Goal: Task Accomplishment & Management: Complete application form

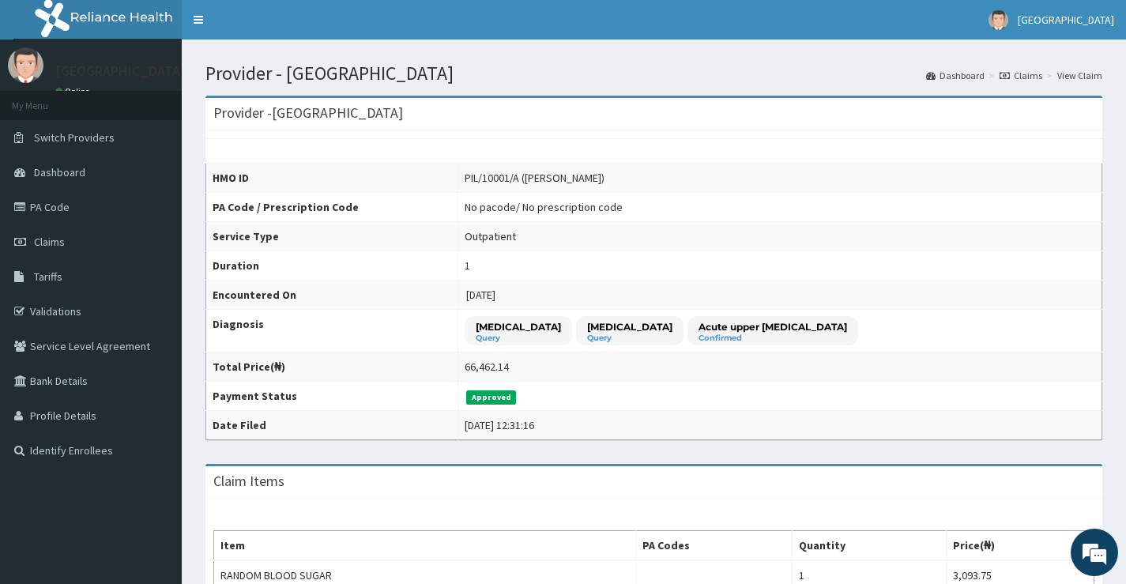
click at [55, 171] on span "Dashboard" at bounding box center [59, 172] width 51 height 14
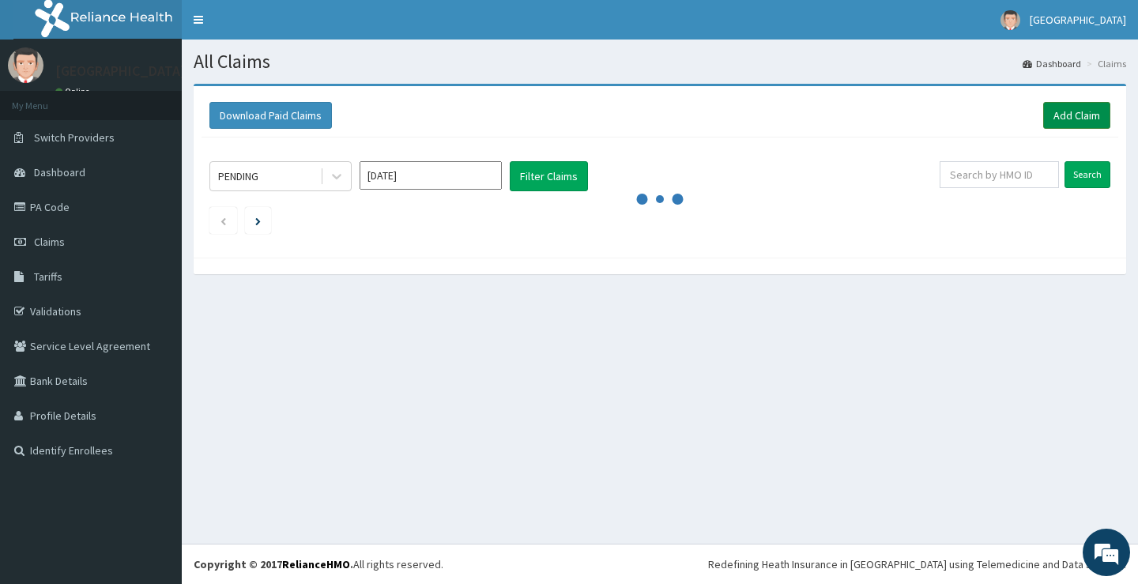
click at [1053, 118] on link "Add Claim" at bounding box center [1076, 115] width 67 height 27
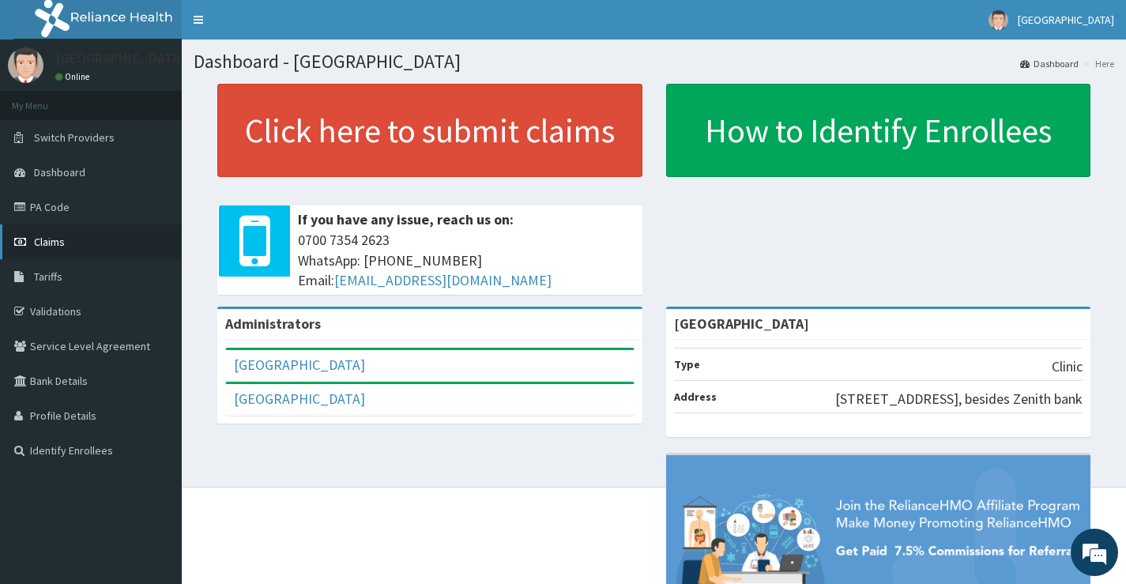
click at [43, 245] on span "Claims" at bounding box center [49, 242] width 31 height 14
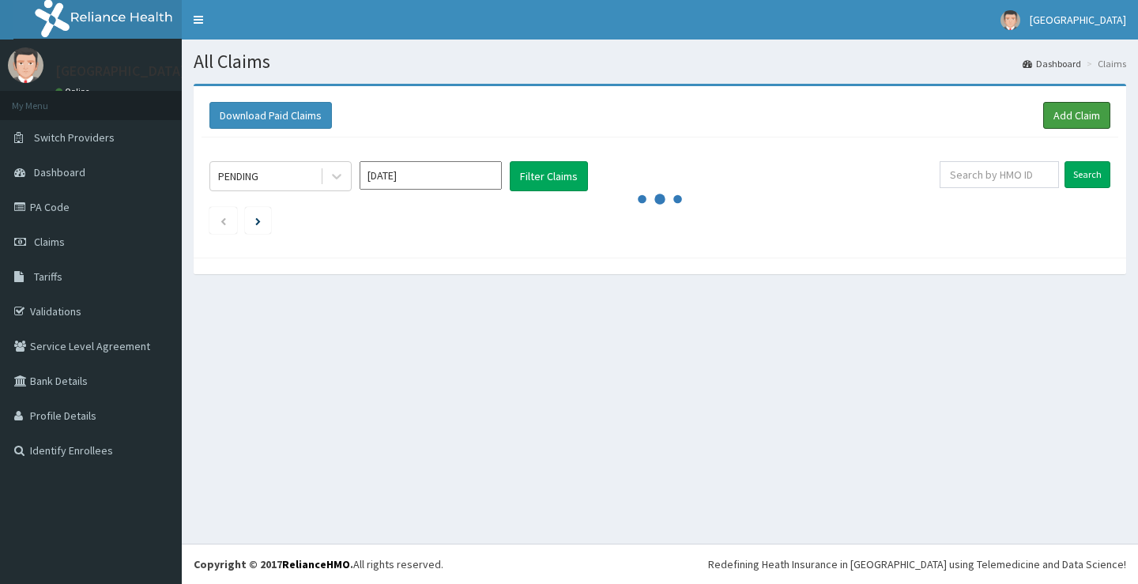
click at [1073, 116] on link "Add Claim" at bounding box center [1076, 115] width 67 height 27
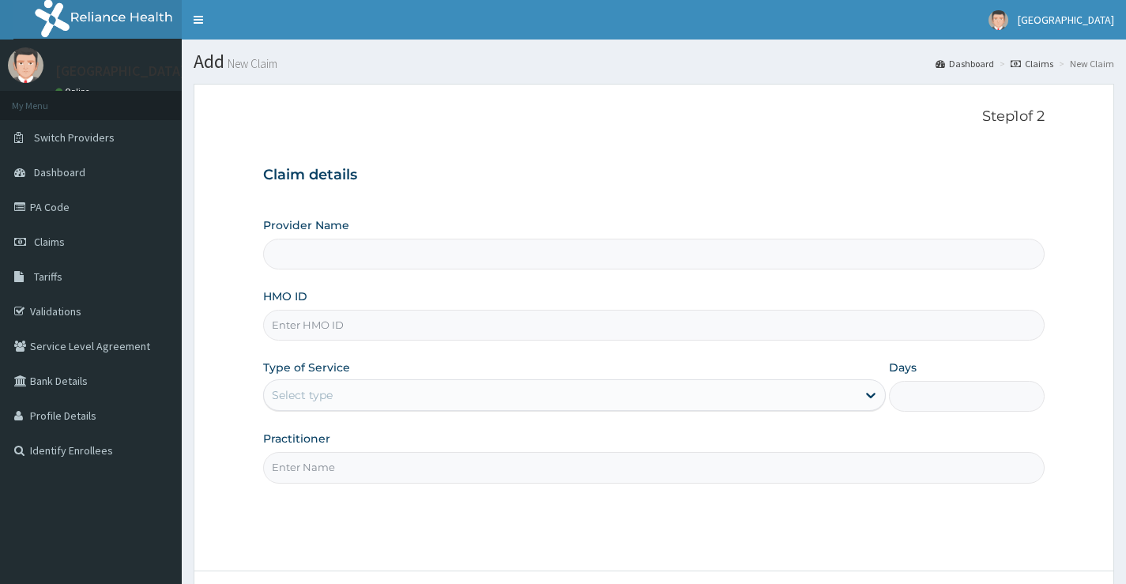
click at [390, 258] on input "Provider Name" at bounding box center [654, 254] width 782 height 31
type input "[GEOGRAPHIC_DATA]"
click at [304, 325] on input "HMO ID" at bounding box center [654, 325] width 782 height 31
paste input "EIA/10158/A"
type input "EIA/10158/A"
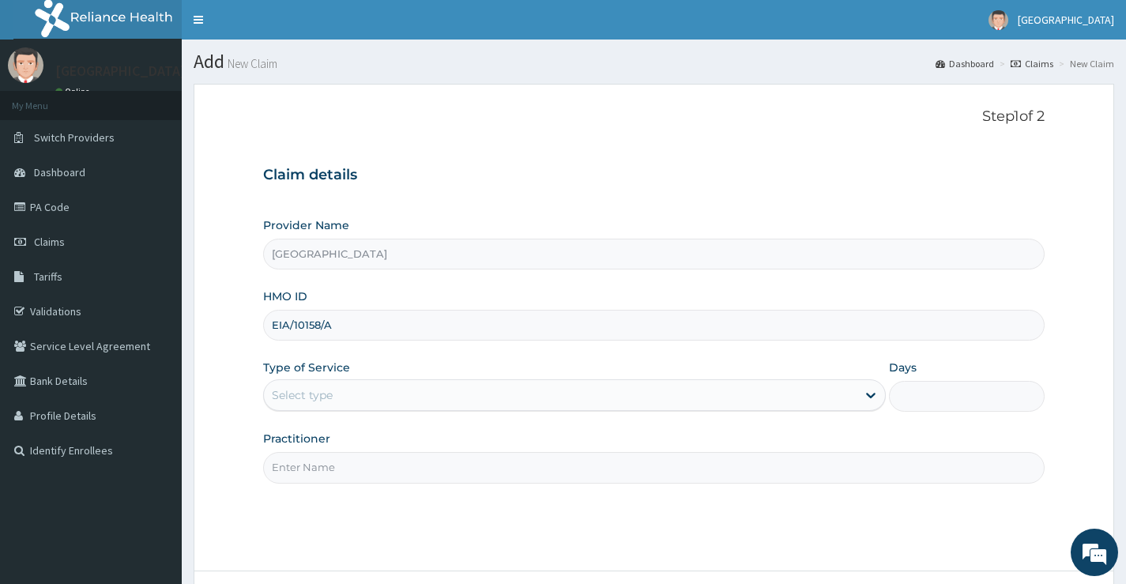
click at [325, 401] on div "Select type" at bounding box center [302, 395] width 61 height 16
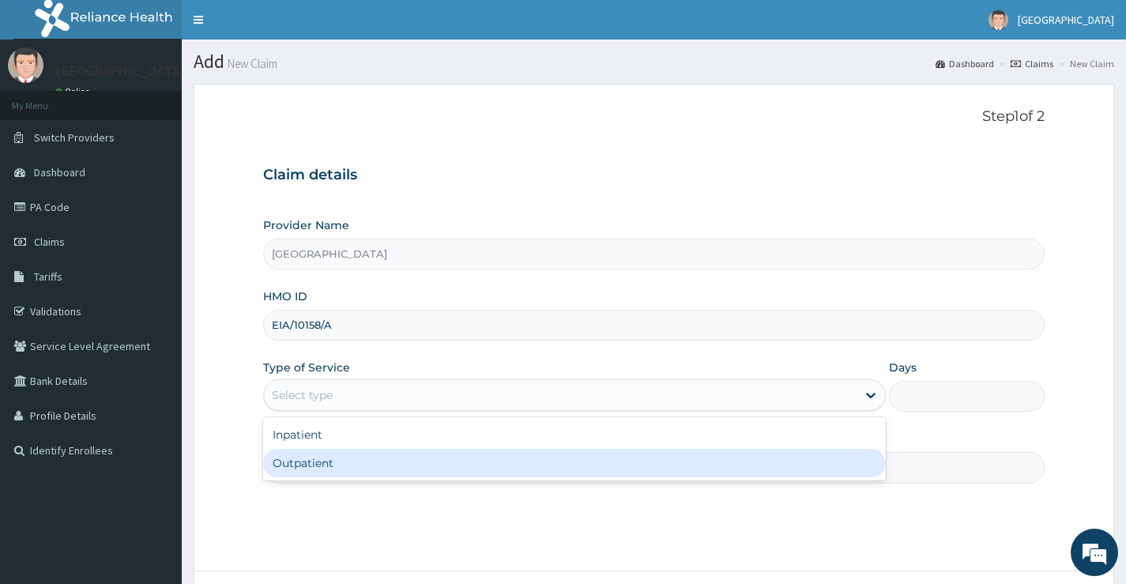
click at [311, 469] on div "Outpatient" at bounding box center [574, 463] width 623 height 28
type input "1"
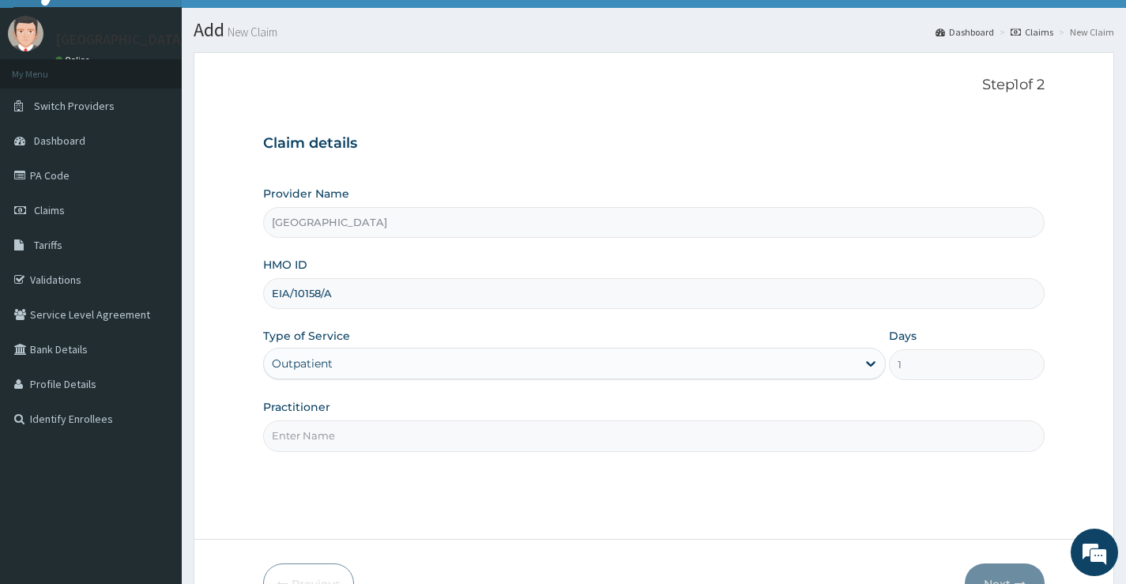
scroll to position [79, 0]
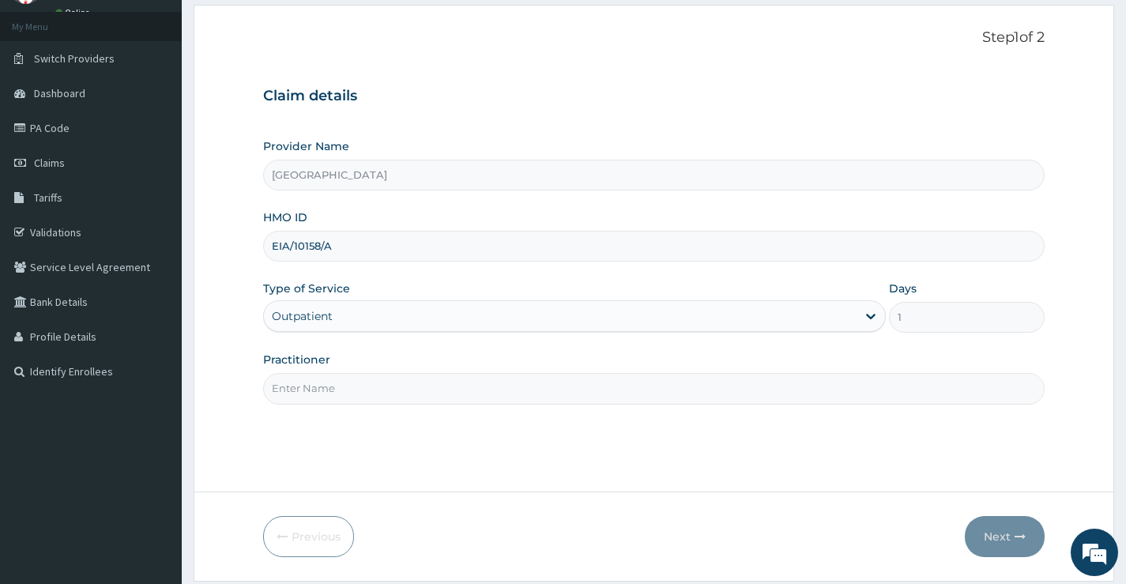
click at [345, 389] on input "Practitioner" at bounding box center [654, 388] width 782 height 31
type input "DR OBEHI"
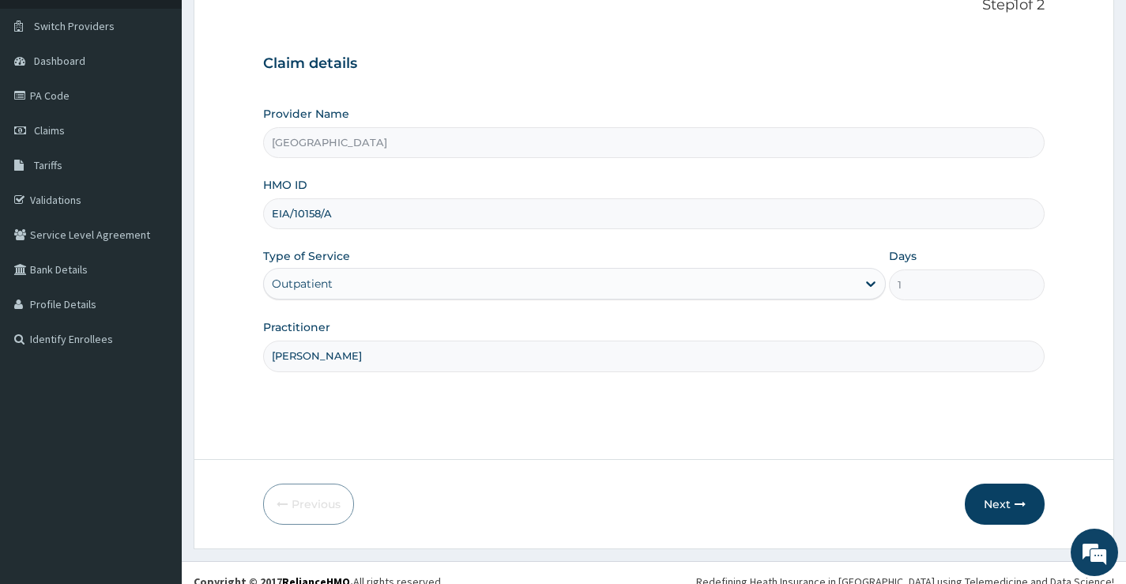
scroll to position [129, 0]
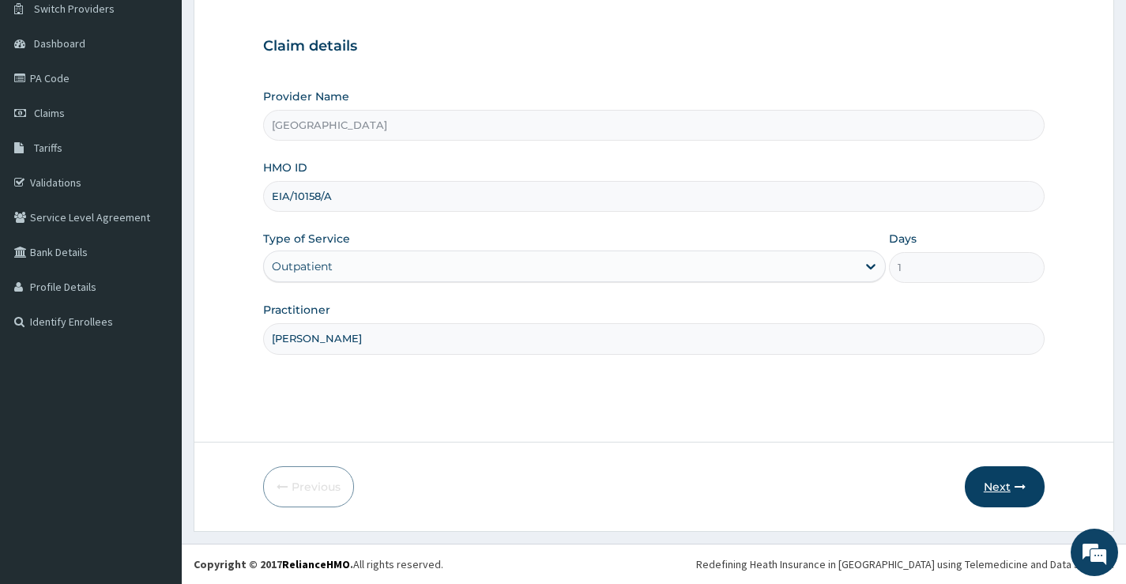
click at [984, 490] on button "Next" at bounding box center [1005, 486] width 80 height 41
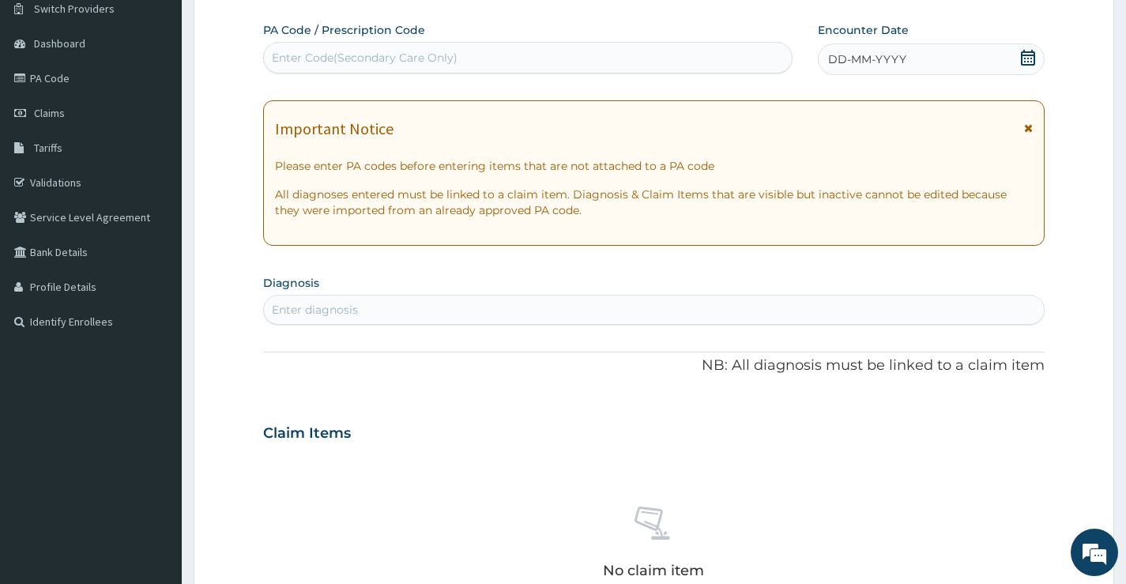
click at [301, 307] on div "Enter diagnosis" at bounding box center [315, 310] width 86 height 16
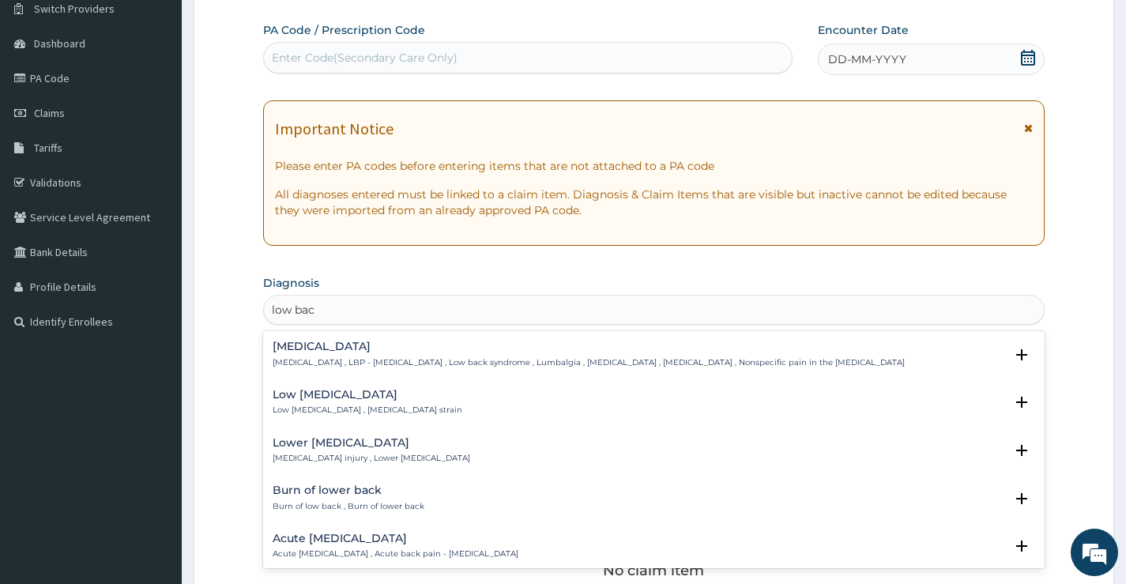
type input "low back"
click at [345, 357] on p "Low back pain , LBP - Low back pain , Low back syndrome , Lumbalgia , Lumbago ,…" at bounding box center [589, 362] width 632 height 11
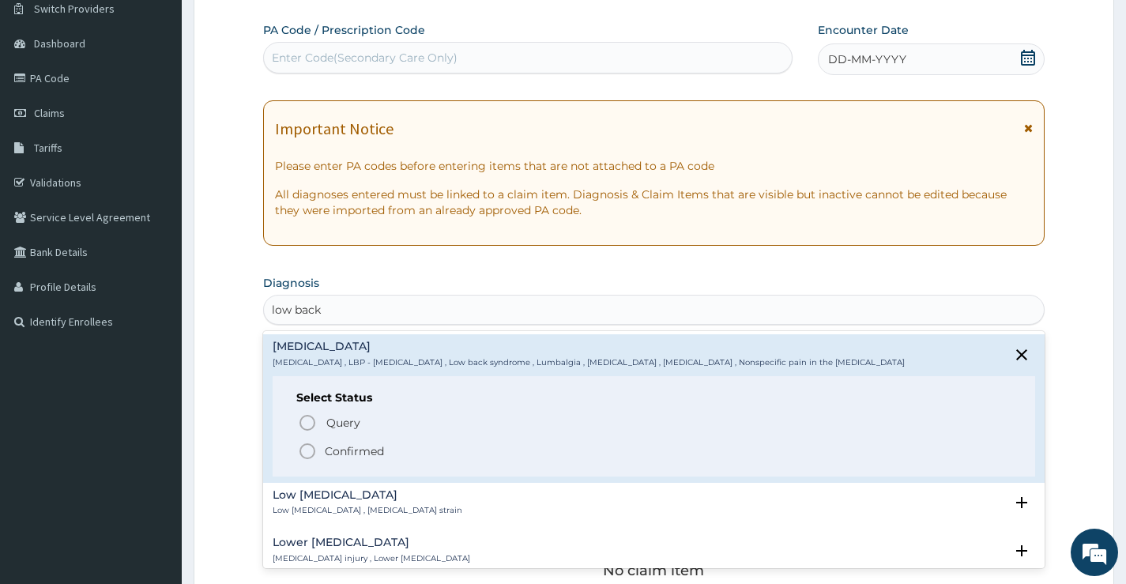
click at [334, 444] on p "Confirmed" at bounding box center [354, 451] width 59 height 16
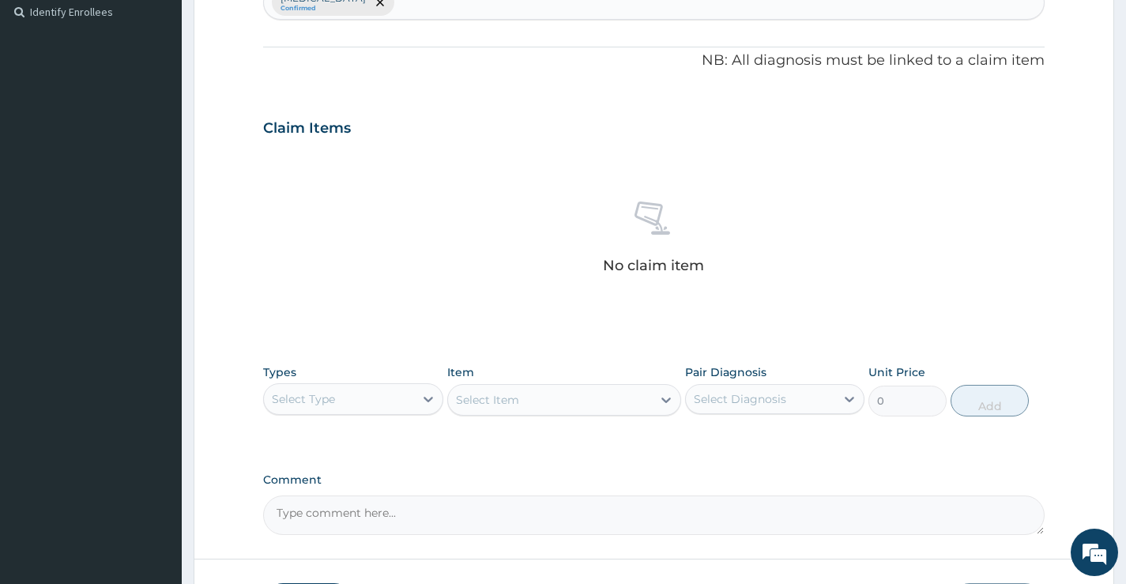
scroll to position [445, 0]
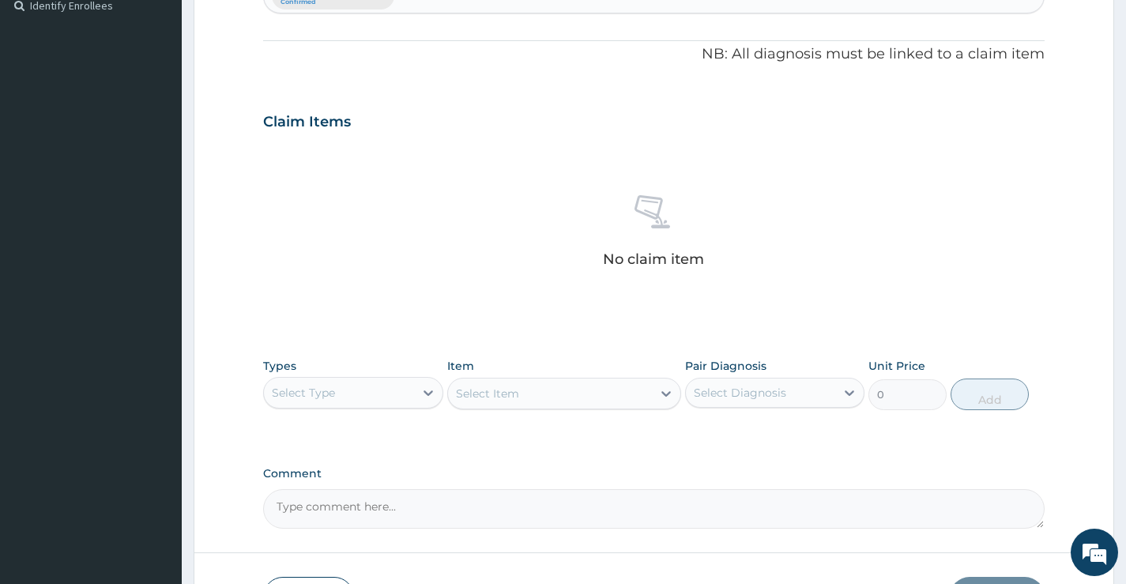
click at [345, 393] on div "Select Type" at bounding box center [338, 392] width 149 height 25
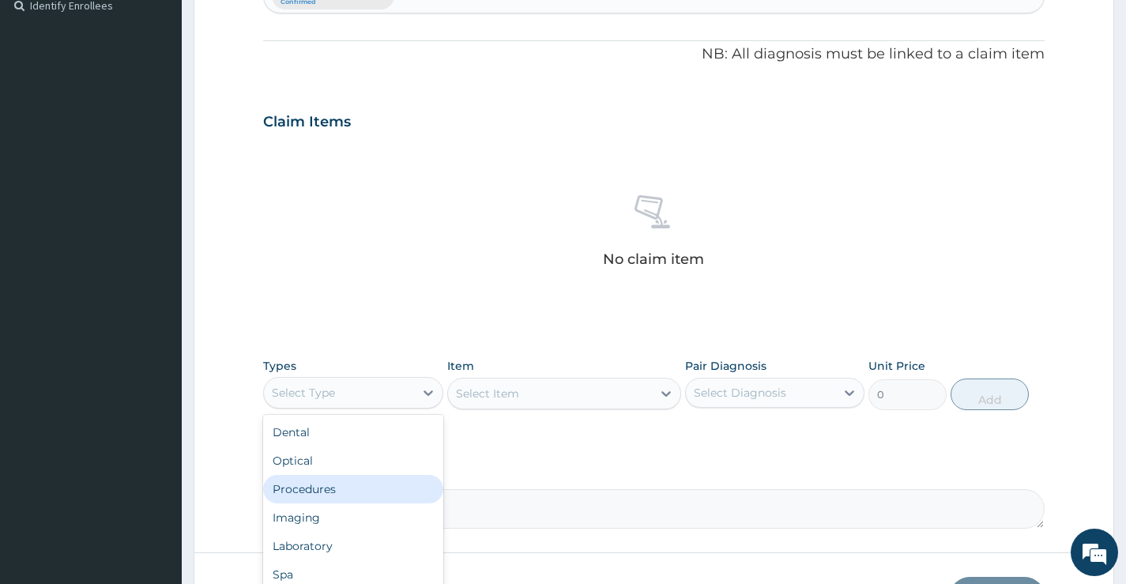
scroll to position [54, 0]
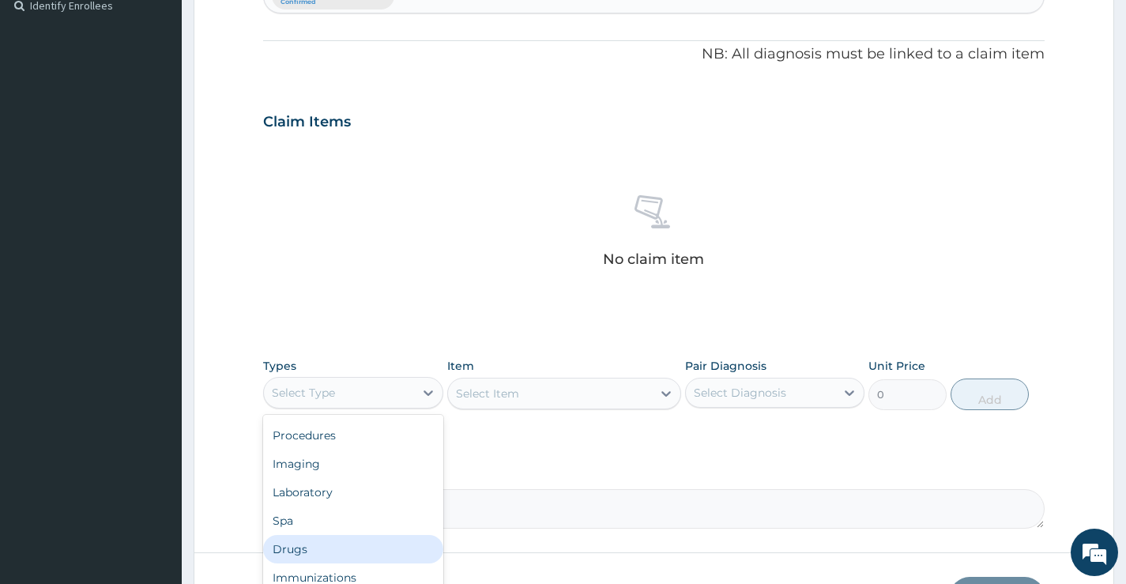
click at [292, 546] on div "Drugs" at bounding box center [352, 549] width 179 height 28
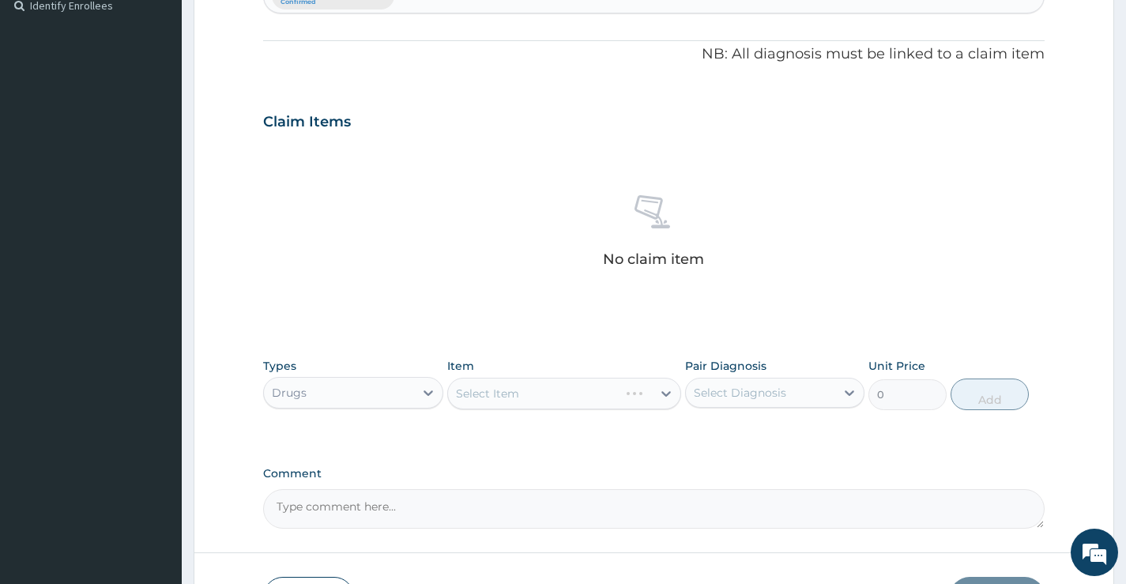
click at [507, 390] on div "Select Item" at bounding box center [564, 394] width 235 height 32
click at [667, 393] on div "Select Item" at bounding box center [564, 394] width 235 height 32
click at [667, 393] on icon at bounding box center [666, 394] width 16 height 16
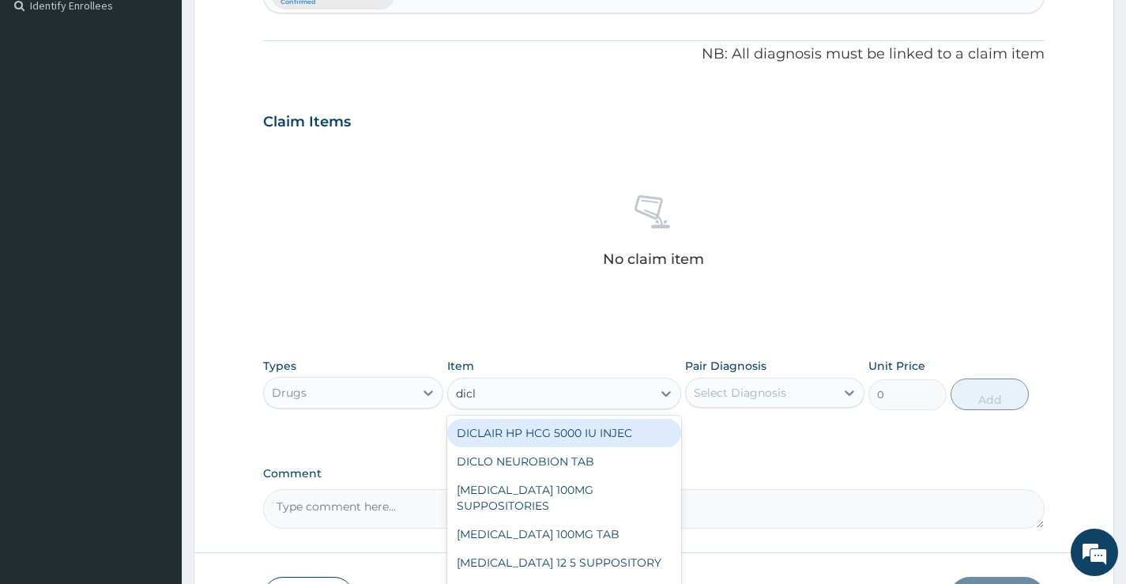
type input "diclo"
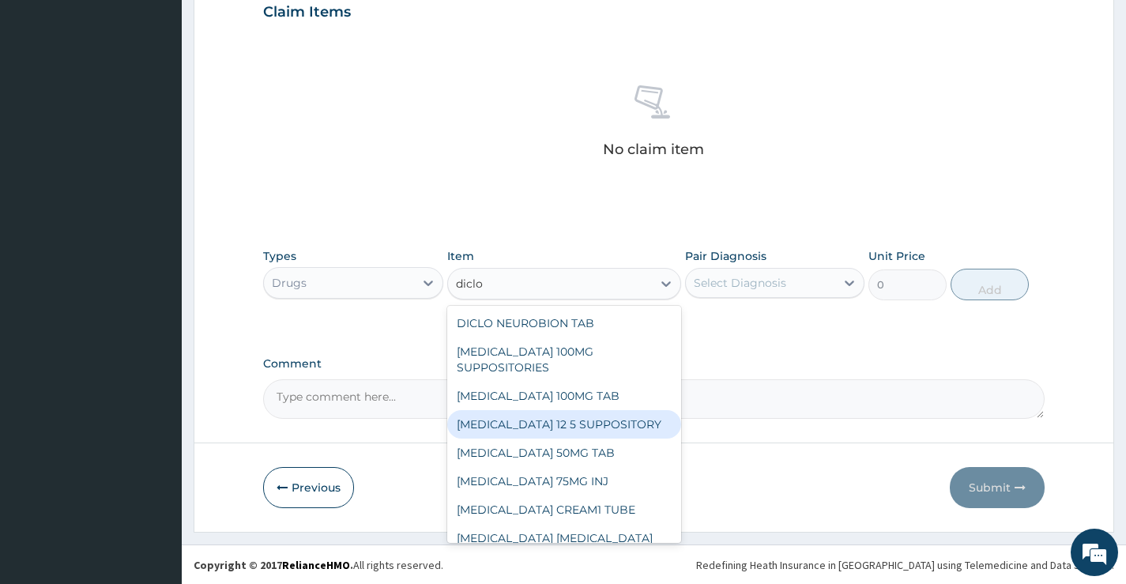
scroll to position [556, 0]
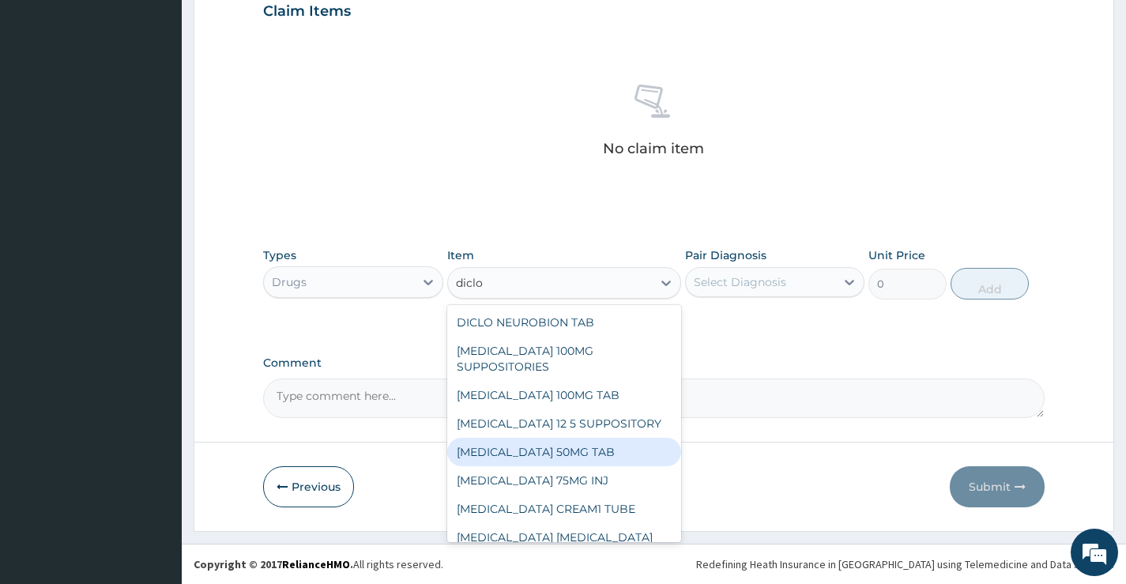
click at [539, 450] on div "DICLOFENAC 50MG TAB" at bounding box center [564, 452] width 235 height 28
type input "43.07428"
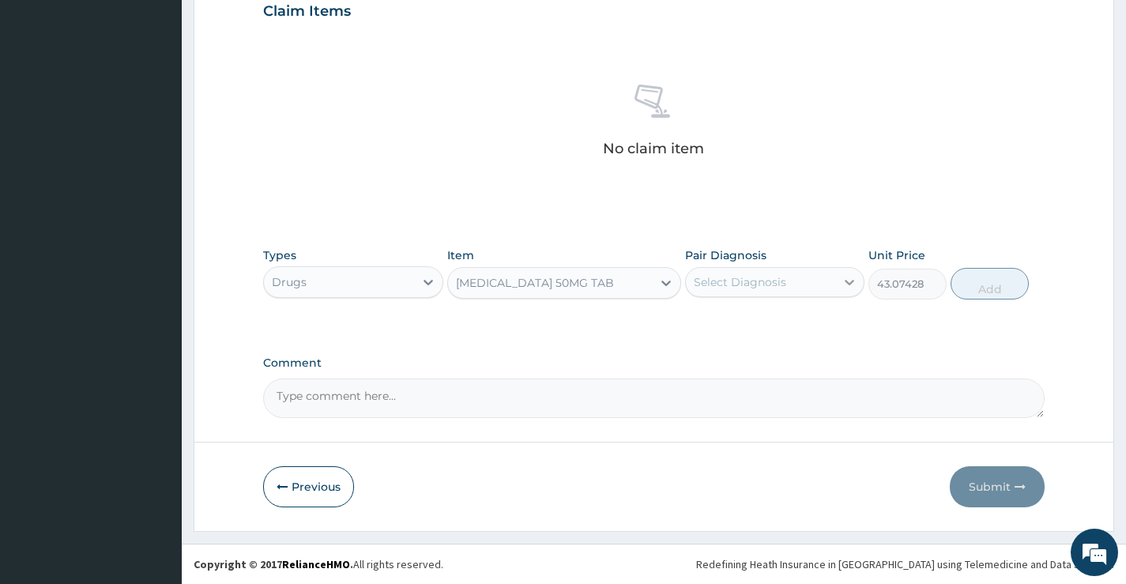
click at [848, 281] on icon at bounding box center [850, 282] width 16 height 16
click at [764, 322] on label "Low back pain" at bounding box center [760, 321] width 98 height 16
checkbox input "true"
click at [994, 292] on button "Add" at bounding box center [990, 284] width 78 height 32
type input "0"
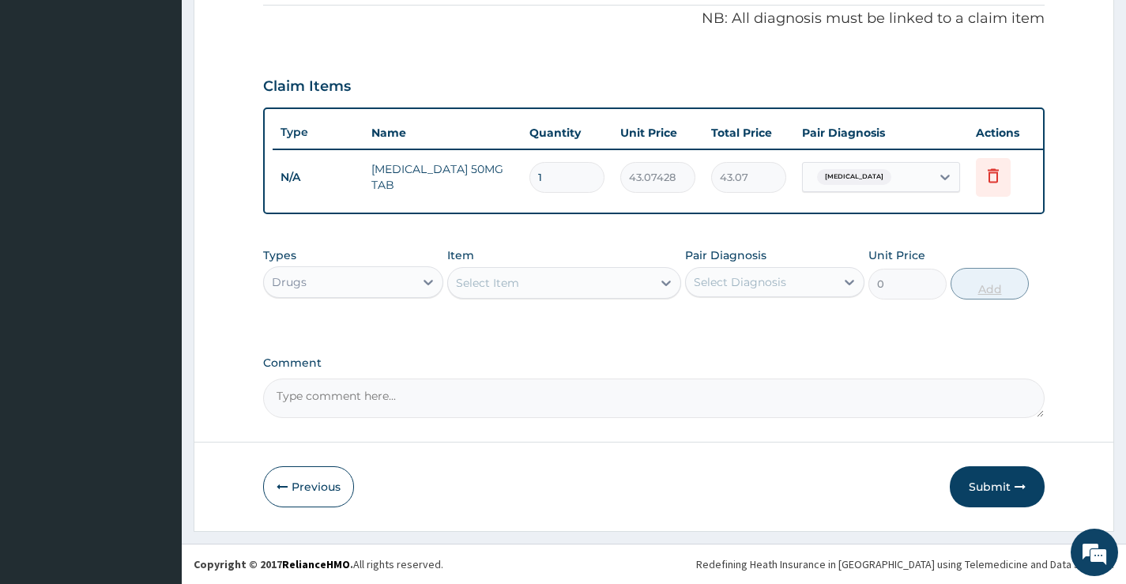
scroll to position [492, 0]
click at [566, 167] on input "1" at bounding box center [567, 177] width 75 height 31
type input "0.00"
type input "5"
type input "215.37"
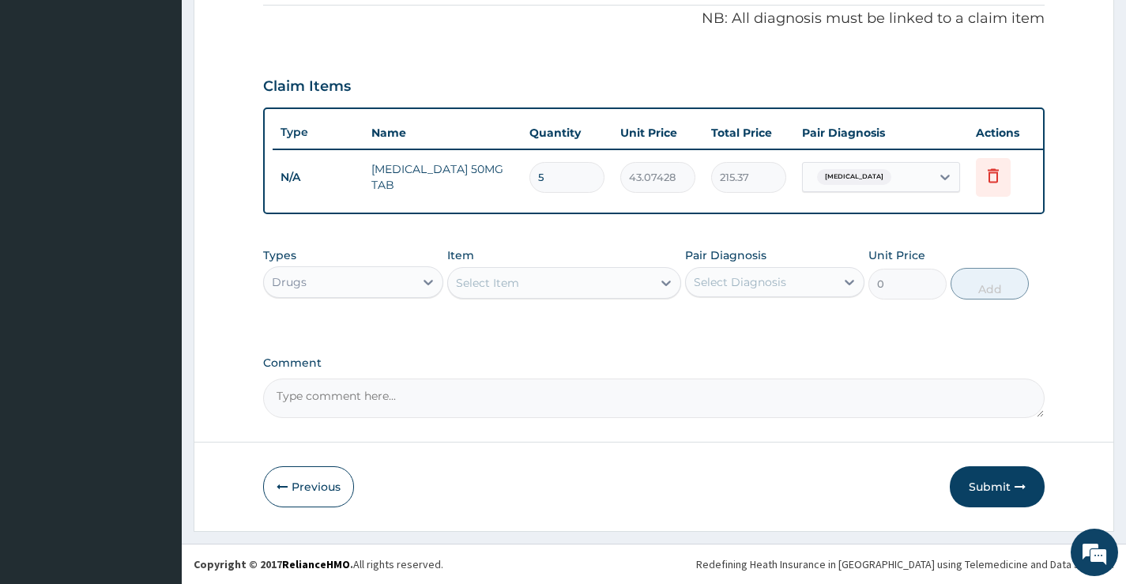
type input "5"
click at [668, 194] on div "Type Name Quantity Unit Price Total Price Pair Diagnosis Actions N/A DICLOFENAC…" at bounding box center [654, 160] width 782 height 107
click at [556, 168] on input "5" at bounding box center [567, 177] width 75 height 31
type input "0.00"
type input "1"
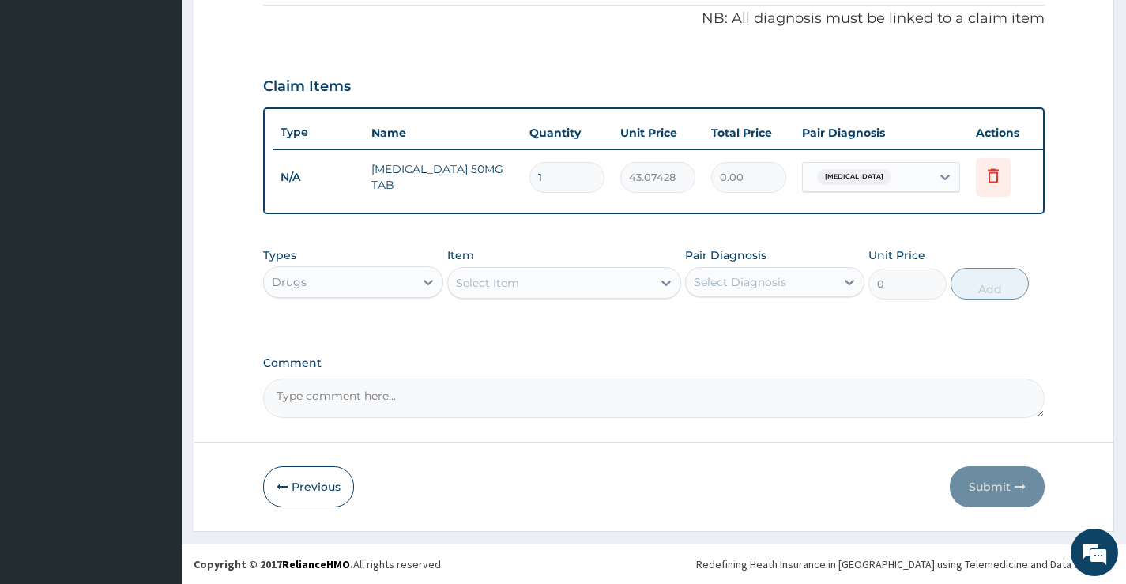
type input "43.07"
type input "10"
type input "430.74"
type input "10"
click at [984, 482] on button "Submit" at bounding box center [997, 486] width 95 height 41
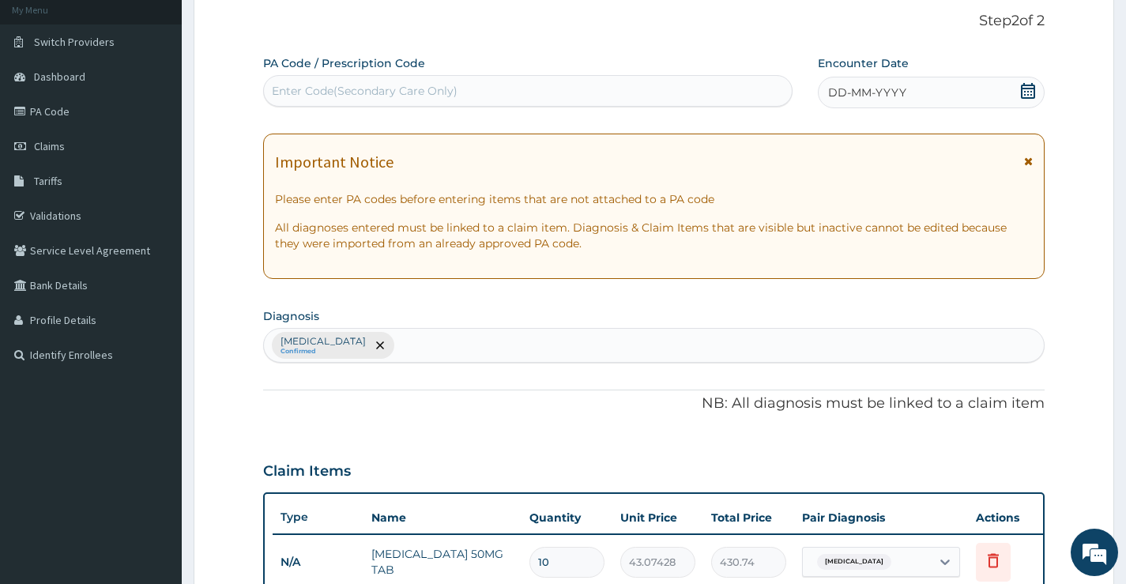
scroll to position [0, 0]
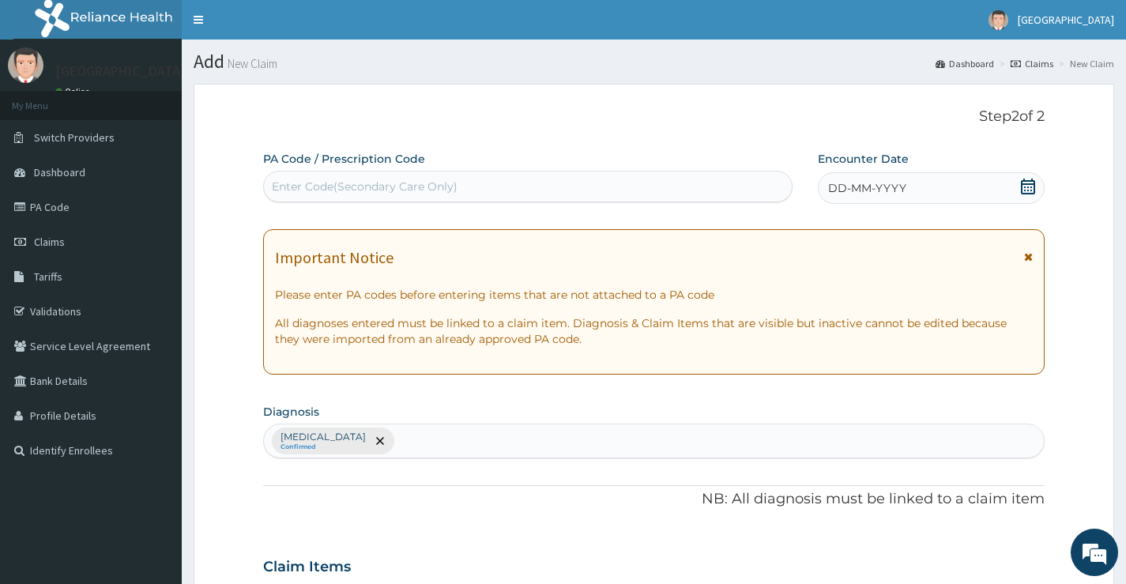
click at [337, 183] on div "Enter Code(Secondary Care Only)" at bounding box center [365, 187] width 186 height 16
click at [1028, 189] on icon at bounding box center [1028, 187] width 16 height 16
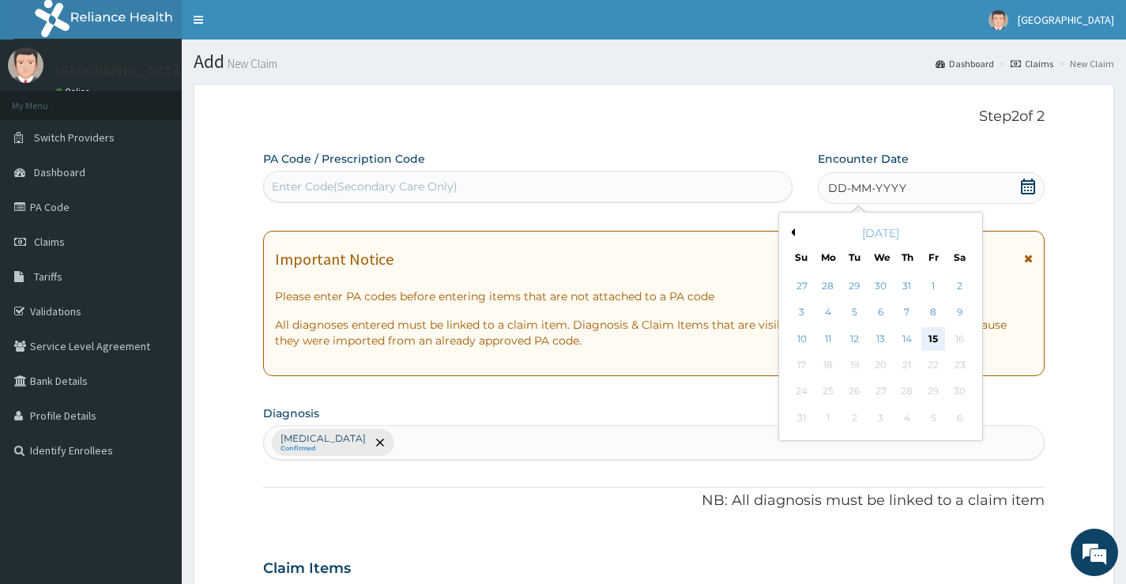
click at [935, 336] on div "15" at bounding box center [934, 339] width 24 height 24
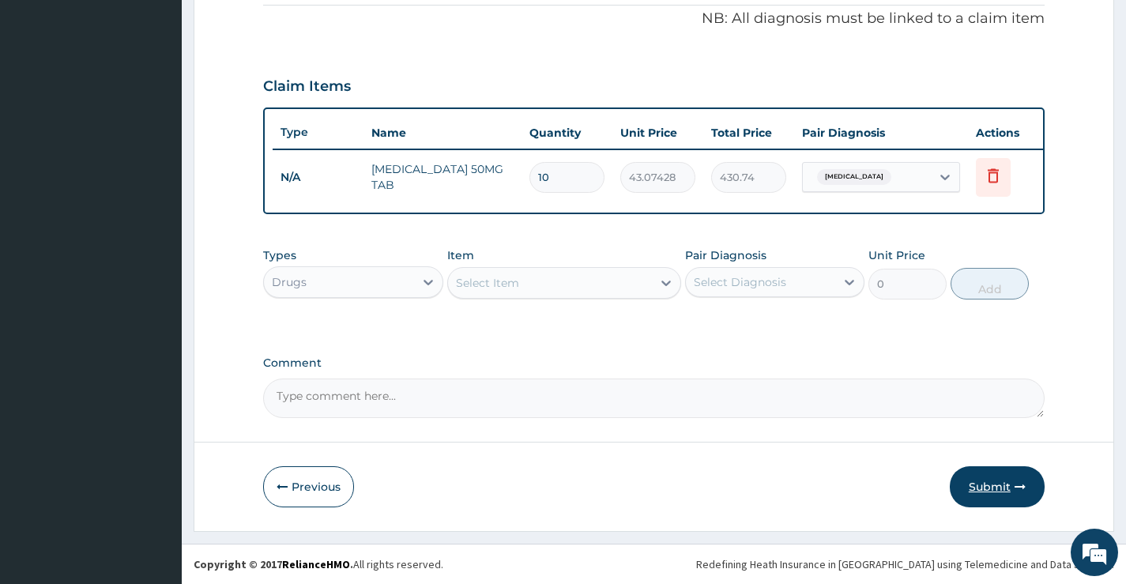
click at [983, 488] on button "Submit" at bounding box center [997, 486] width 95 height 41
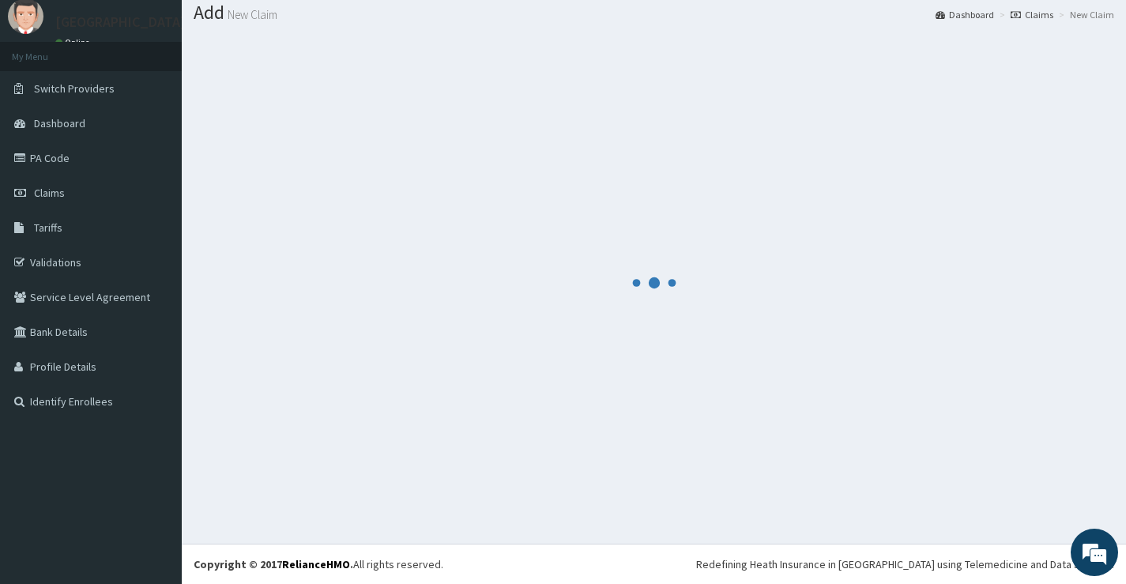
scroll to position [492, 0]
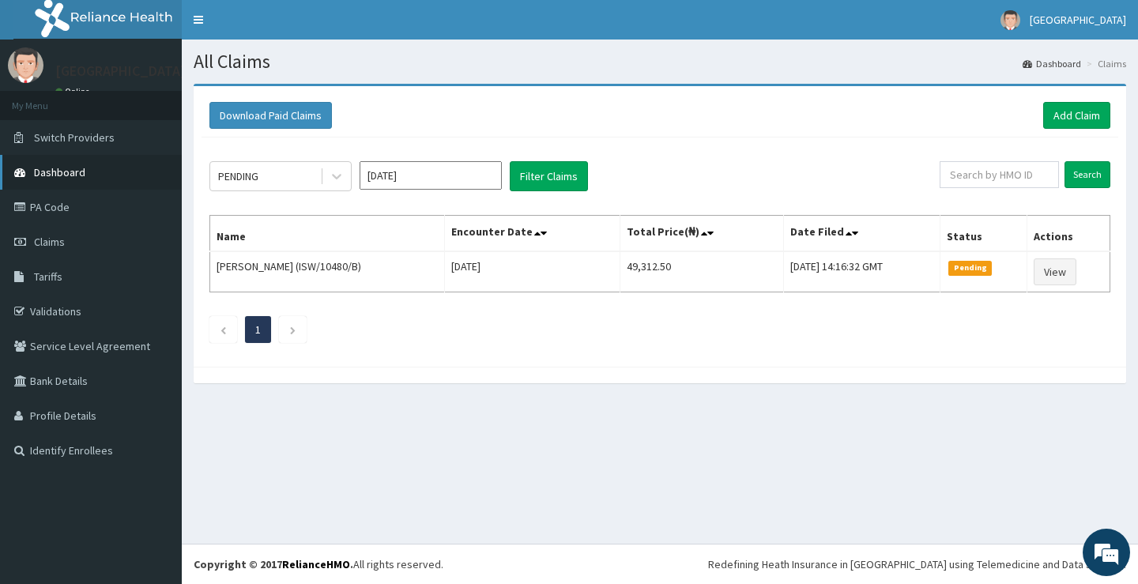
click at [61, 170] on span "Dashboard" at bounding box center [59, 172] width 51 height 14
